Goal: Information Seeking & Learning: Understand process/instructions

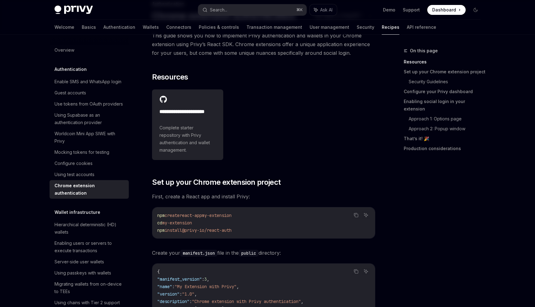
scroll to position [46, 0]
click at [220, 218] on span "my-extension" at bounding box center [217, 216] width 30 height 6
click at [193, 227] on code "npm create react-app my-extension cd my-extension npm install @privy-io/react-a…" at bounding box center [263, 223] width 213 height 22
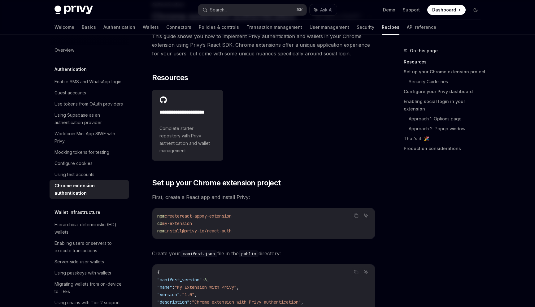
click at [193, 227] on code "npm create react-app my-extension cd my-extension npm install @privy-io/react-a…" at bounding box center [263, 223] width 213 height 22
click at [203, 226] on code "npm create react-app my-extension cd my-extension npm install @privy-io/react-a…" at bounding box center [263, 223] width 213 height 22
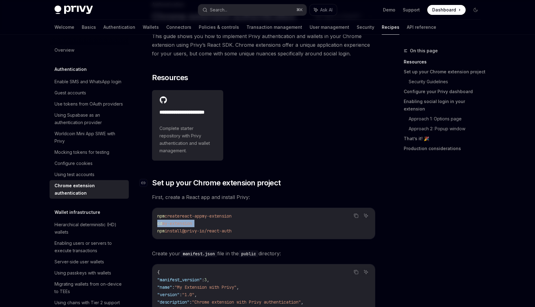
click at [212, 183] on span "Set up your Chrome extension project" at bounding box center [216, 183] width 129 height 10
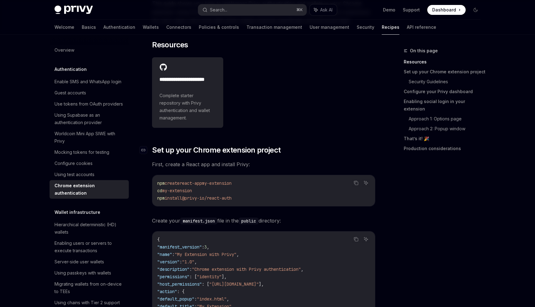
click at [212, 183] on span "my-extension" at bounding box center [217, 184] width 30 height 6
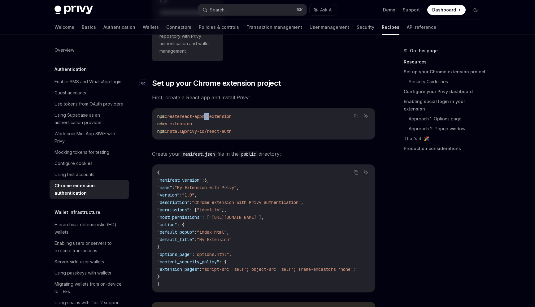
click at [212, 185] on span ""My Extension with Privy"" at bounding box center [206, 188] width 62 height 6
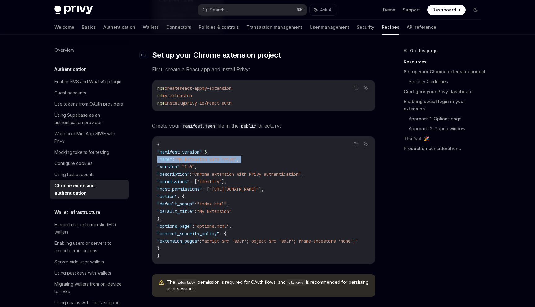
scroll to position [177, 0]
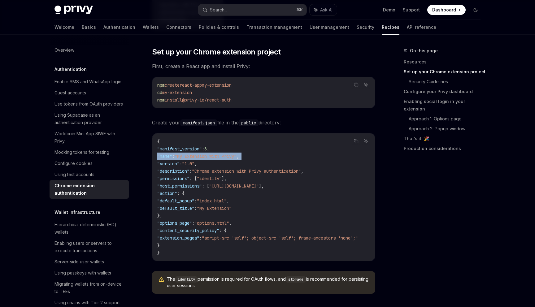
click at [212, 178] on span ""identity"" at bounding box center [209, 179] width 25 height 6
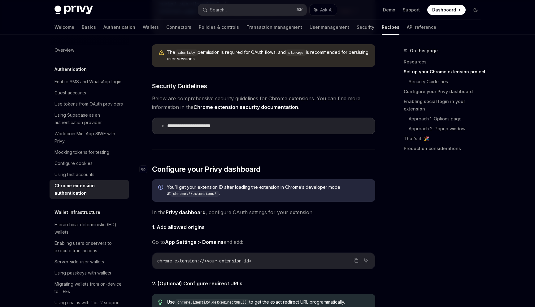
click at [174, 173] on span "Configure your Privy dashboard" at bounding box center [206, 169] width 108 height 10
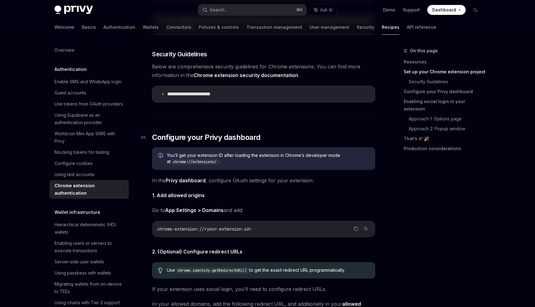
click at [174, 170] on div "You’ll get your extension ID after loading the extension in Chrome’s developer …" at bounding box center [263, 158] width 223 height 23
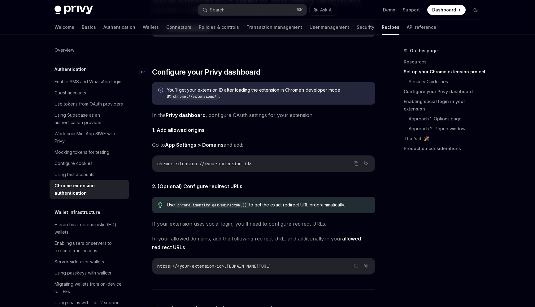
click at [174, 172] on div "chrome-extension://<your-extension-id>" at bounding box center [263, 164] width 223 height 16
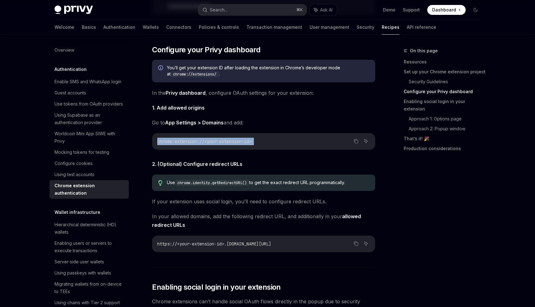
scroll to position [518, 0]
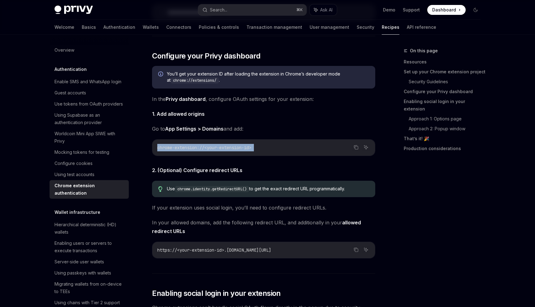
click at [190, 112] on span "1. Add allowed origins" at bounding box center [263, 114] width 223 height 9
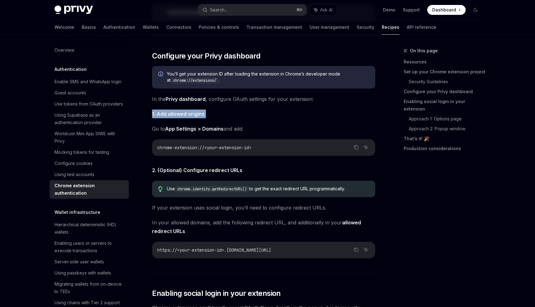
click at [192, 101] on link "Privy dashboard" at bounding box center [186, 99] width 40 height 7
drag, startPoint x: 207, startPoint y: 76, endPoint x: 273, endPoint y: 76, distance: 66.3
click at [273, 76] on span "You’ll get your extension ID after loading the extension in Chrome’s developer …" at bounding box center [268, 77] width 202 height 13
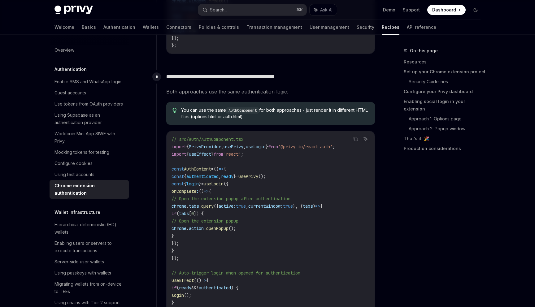
scroll to position [1128, 0]
click at [202, 171] on span "AuthContent" at bounding box center [197, 168] width 27 height 6
click at [204, 178] on span "authenticated" at bounding box center [202, 176] width 32 height 6
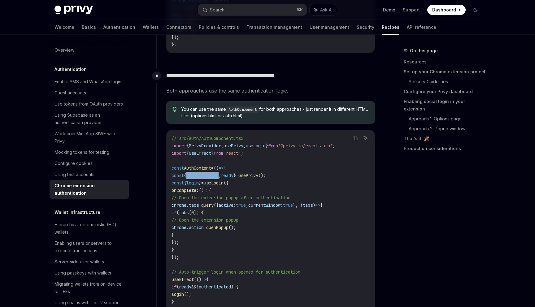
click at [238, 173] on code "// src/auth/AuthComponent.tsx import { PrivyProvider , usePrivy , useLogin } fr…" at bounding box center [271, 283] width 198 height 297
click at [229, 188] on code "// src/auth/AuthComponent.tsx import { PrivyProvider , usePrivy , useLogin } fr…" at bounding box center [271, 283] width 198 height 297
click at [207, 177] on span "authenticated" at bounding box center [202, 176] width 32 height 6
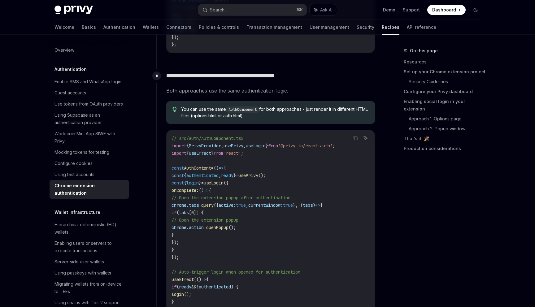
click at [207, 177] on span "authenticated" at bounding box center [202, 176] width 32 height 6
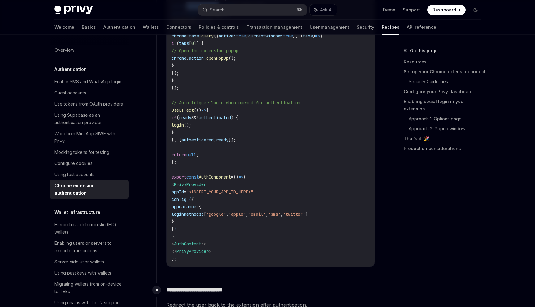
scroll to position [1298, 0]
click at [204, 216] on span "loginMethods:" at bounding box center [188, 214] width 32 height 6
click at [201, 213] on span "loginMethods:" at bounding box center [188, 214] width 32 height 6
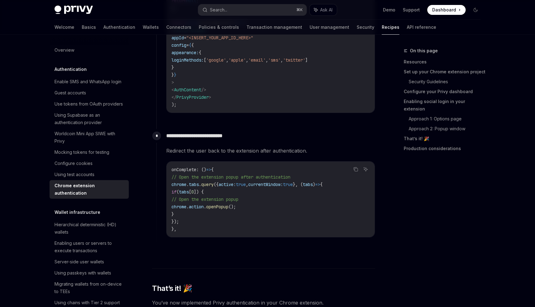
scroll to position [0, 0]
click at [214, 186] on span "query" at bounding box center [207, 185] width 12 height 6
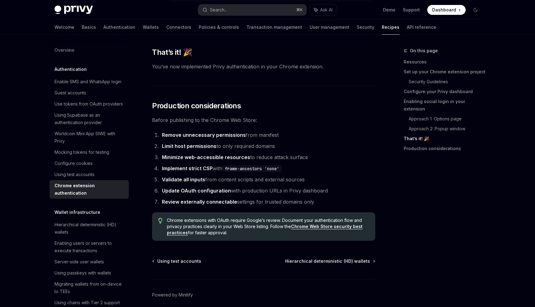
scroll to position [1687, 0]
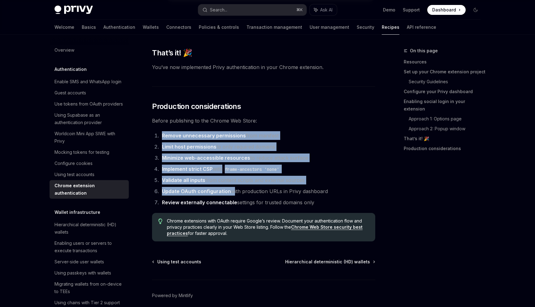
drag, startPoint x: 157, startPoint y: 139, endPoint x: 234, endPoint y: 202, distance: 99.5
click at [234, 201] on ol "Remove unnecessary permissions from manifest Limit host permissions to only req…" at bounding box center [263, 169] width 223 height 76
drag, startPoint x: 313, startPoint y: 207, endPoint x: 169, endPoint y: 142, distance: 158.3
click at [169, 142] on ol "Remove unnecessary permissions from manifest Limit host permissions to only req…" at bounding box center [263, 169] width 223 height 76
drag, startPoint x: 153, startPoint y: 137, endPoint x: 323, endPoint y: 211, distance: 185.0
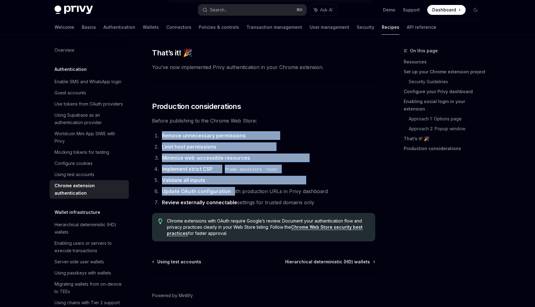
click at [323, 207] on ol "Remove unnecessary permissions from manifest Limit host permissions to only req…" at bounding box center [263, 169] width 223 height 76
click at [323, 207] on li "Review externally connectable settings for trusted domains only" at bounding box center [267, 202] width 215 height 9
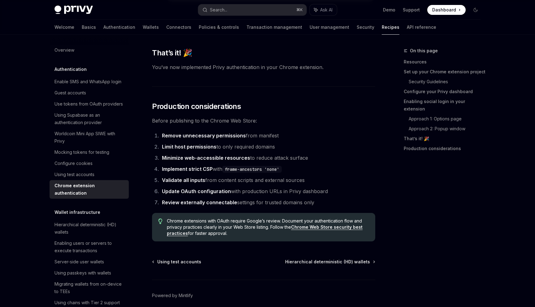
click at [323, 207] on li "Review externally connectable settings for trusted domains only" at bounding box center [267, 202] width 215 height 9
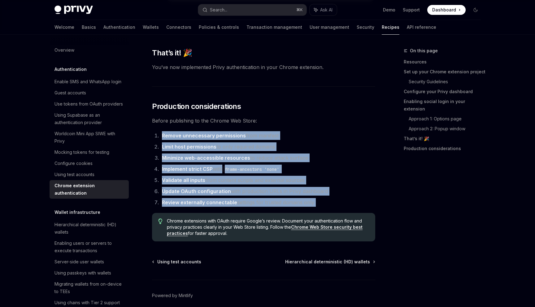
drag, startPoint x: 332, startPoint y: 207, endPoint x: 150, endPoint y: 143, distance: 193.4
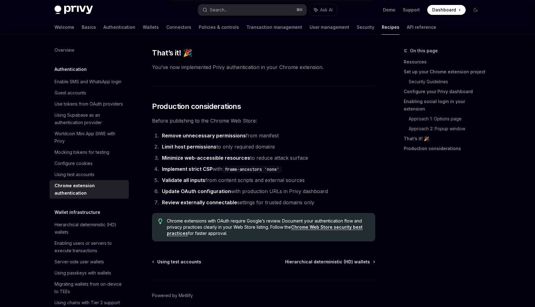
click at [160, 140] on li "Remove unnecessary permissions from manifest" at bounding box center [267, 135] width 215 height 9
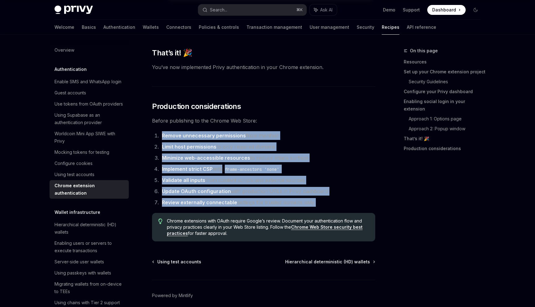
drag, startPoint x: 156, startPoint y: 141, endPoint x: 269, endPoint y: 214, distance: 134.9
click at [315, 195] on li "Update OAuth configuration with production URLs in Privy dashboard" at bounding box center [267, 191] width 215 height 9
drag, startPoint x: 323, startPoint y: 208, endPoint x: 157, endPoint y: 159, distance: 173.3
click at [156, 159] on ol "Remove unnecessary permissions from manifest Limit host permissions to only req…" at bounding box center [263, 169] width 223 height 76
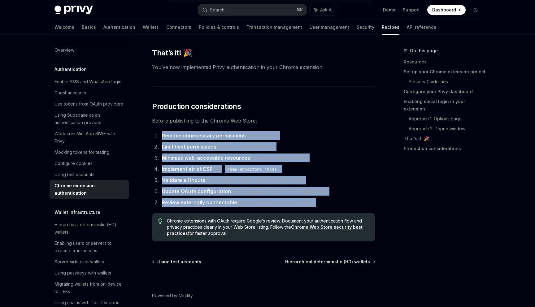
click at [166, 206] on strong "Review externally connectable" at bounding box center [199, 202] width 75 height 6
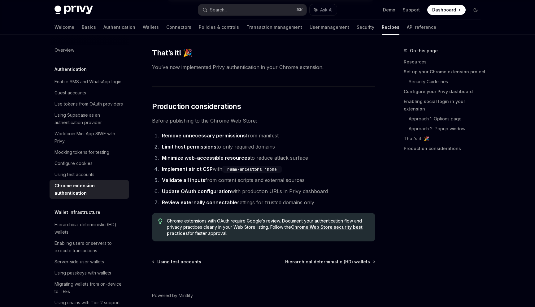
click at [166, 206] on strong "Review externally connectable" at bounding box center [199, 202] width 75 height 6
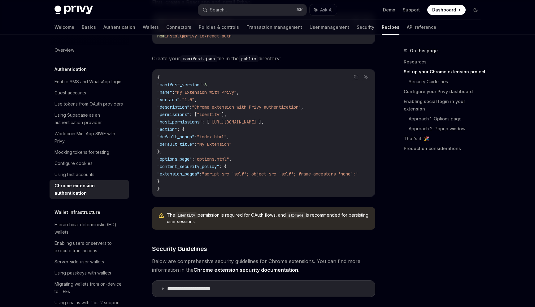
scroll to position [0, 0]
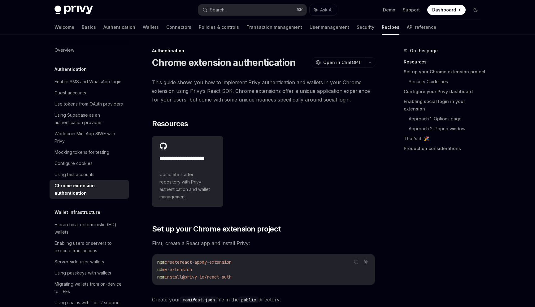
click at [180, 84] on span "This guide shows you how to implement Privy authentication and wallets in your …" at bounding box center [263, 91] width 223 height 26
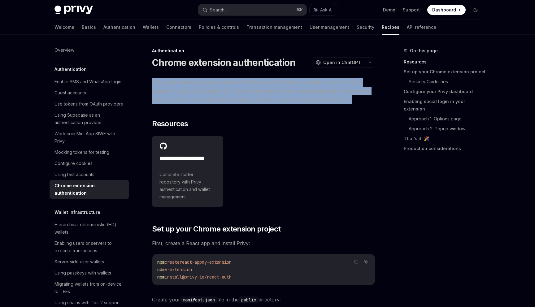
click at [194, 84] on span "This guide shows you how to implement Privy authentication and wallets in your …" at bounding box center [263, 91] width 223 height 26
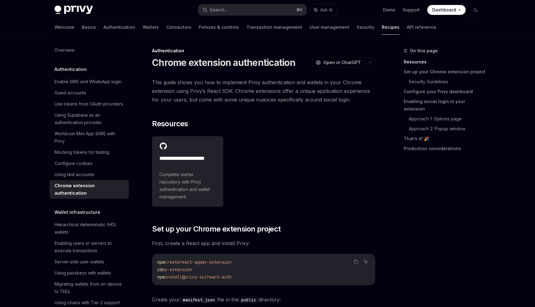
click at [194, 84] on span "This guide shows you how to implement Privy authentication and wallets in your …" at bounding box center [263, 91] width 223 height 26
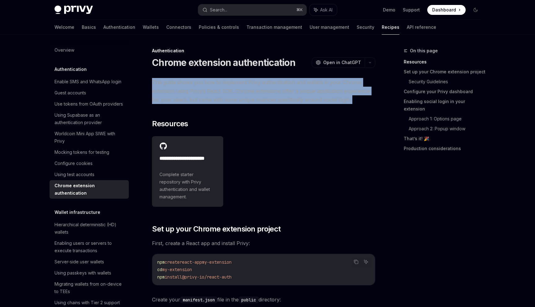
click at [215, 84] on span "This guide shows you how to implement Privy authentication and wallets in your …" at bounding box center [263, 91] width 223 height 26
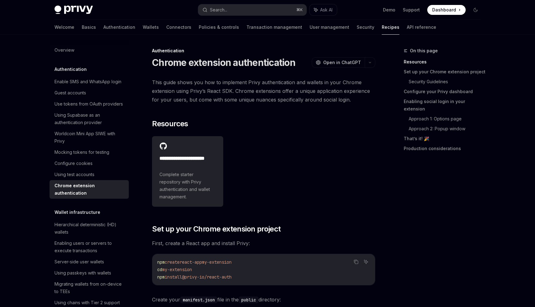
click at [215, 84] on span "This guide shows you how to implement Privy authentication and wallets in your …" at bounding box center [263, 91] width 223 height 26
click at [219, 91] on span "This guide shows you how to implement Privy authentication and wallets in your …" at bounding box center [263, 91] width 223 height 26
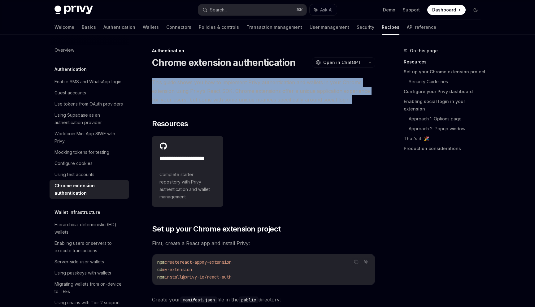
click at [242, 91] on span "This guide shows you how to implement Privy authentication and wallets in your …" at bounding box center [263, 91] width 223 height 26
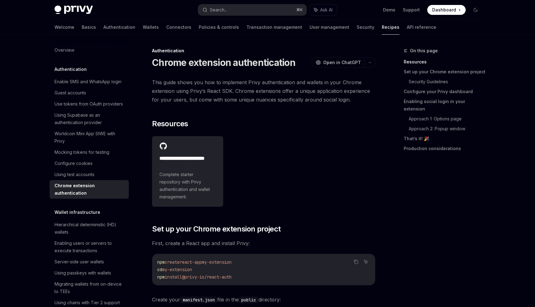
click at [242, 91] on span "This guide shows you how to implement Privy authentication and wallets in your …" at bounding box center [263, 91] width 223 height 26
click at [269, 89] on span "This guide shows you how to implement Privy authentication and wallets in your …" at bounding box center [263, 91] width 223 height 26
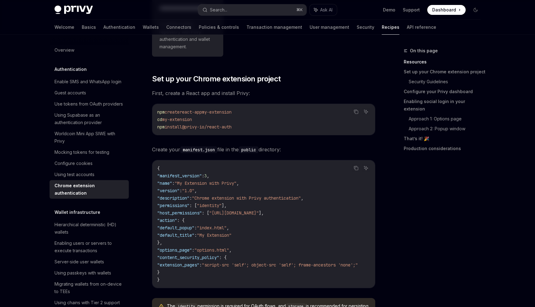
scroll to position [152, 0]
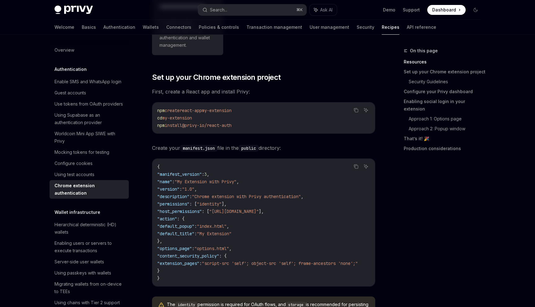
click at [201, 148] on code "manifest.json" at bounding box center [198, 148] width 37 height 7
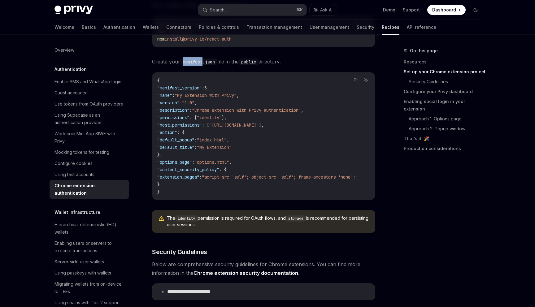
scroll to position [239, 0]
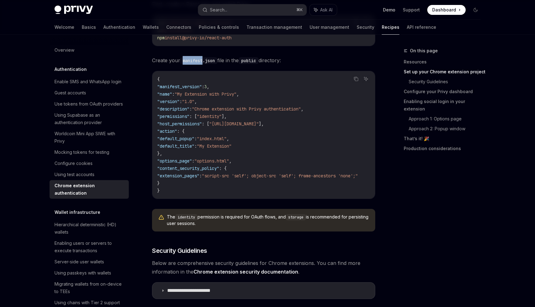
click at [391, 9] on link "Demo" at bounding box center [389, 10] width 12 height 6
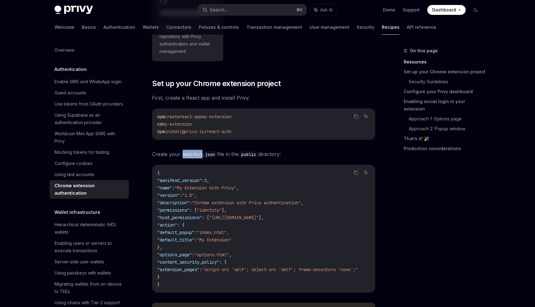
scroll to position [0, 0]
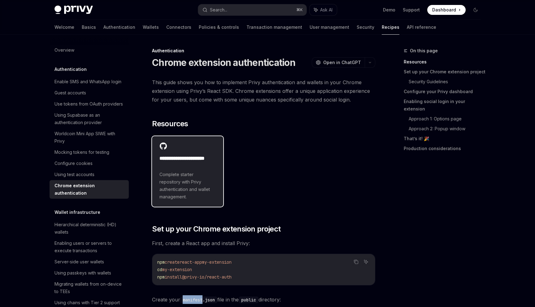
click at [179, 169] on h2 "**********" at bounding box center [187, 162] width 56 height 15
click at [183, 184] on span "Complete starter repository with Privy authentication and wallet management." at bounding box center [187, 186] width 56 height 30
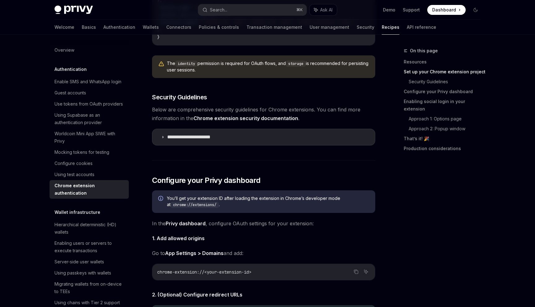
scroll to position [394, 0]
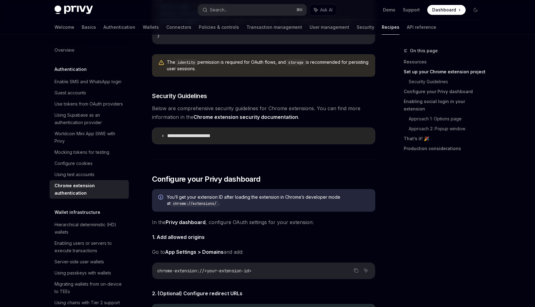
click at [195, 139] on p "**********" at bounding box center [194, 136] width 55 height 6
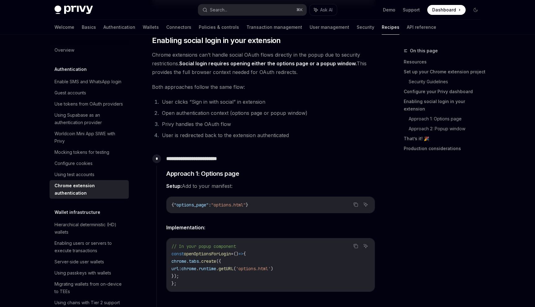
scroll to position [1574, 0]
